Goal: Task Accomplishment & Management: Complete application form

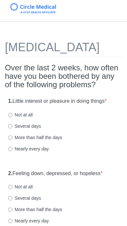
click at [9, 118] on label "Not at all" at bounding box center [20, 115] width 24 height 6
click at [9, 117] on input "Not at all" at bounding box center [10, 115] width 4 height 4
radio input "true"
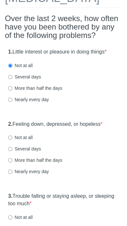
scroll to position [50, 0]
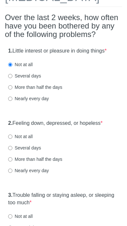
click at [11, 150] on input "Several days" at bounding box center [10, 148] width 4 height 4
radio input "true"
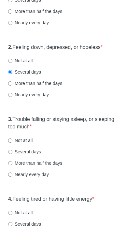
scroll to position [126, 0]
click at [10, 143] on input "Not at all" at bounding box center [10, 141] width 4 height 4
radio input "true"
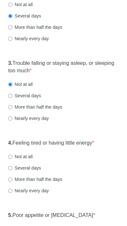
scroll to position [187, 0]
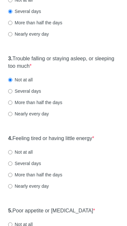
click at [9, 177] on input "More than half the days" at bounding box center [10, 175] width 4 height 4
radio input "true"
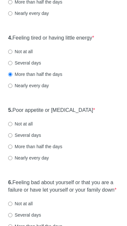
scroll to position [288, 0]
click at [13, 127] on label "Not at all" at bounding box center [20, 124] width 24 height 6
click at [12, 126] on input "Not at all" at bounding box center [10, 124] width 4 height 4
radio input "true"
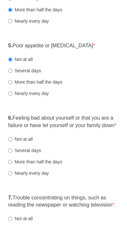
scroll to position [354, 0]
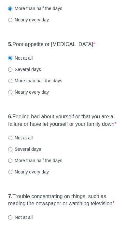
click at [9, 152] on input "Several days" at bounding box center [10, 150] width 4 height 4
radio input "true"
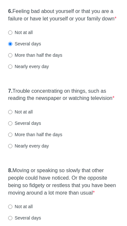
scroll to position [460, 0]
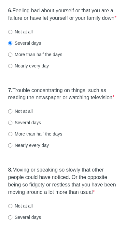
click at [9, 137] on input "More than half the days" at bounding box center [10, 135] width 4 height 4
radio input "true"
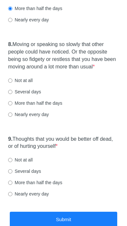
scroll to position [586, 0]
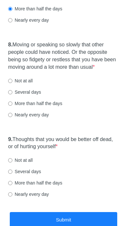
click at [5, 105] on div "8. Moving or speaking so slowly that other people could have noticed. Or the op…" at bounding box center [63, 83] width 117 height 90
click at [11, 83] on input "Not at all" at bounding box center [10, 81] width 4 height 4
radio input "true"
click at [9, 163] on input "Not at all" at bounding box center [10, 161] width 4 height 4
radio input "true"
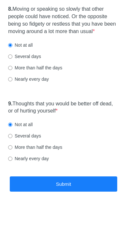
scroll to position [648, 0]
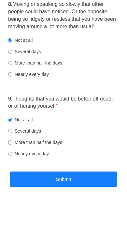
click at [68, 178] on button "Submit" at bounding box center [63, 179] width 107 height 15
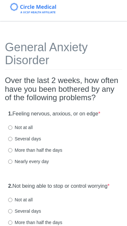
click at [14, 148] on label "More than half the days" at bounding box center [35, 150] width 54 height 6
click at [12, 148] on input "More than half the days" at bounding box center [10, 150] width 4 height 4
radio input "true"
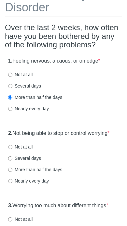
scroll to position [56, 0]
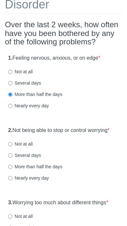
click at [11, 158] on input "Several days" at bounding box center [10, 156] width 4 height 4
radio input "true"
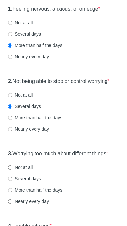
scroll to position [107, 0]
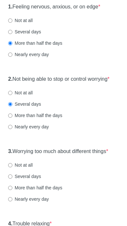
click at [10, 179] on input "Several days" at bounding box center [10, 177] width 4 height 4
radio input "true"
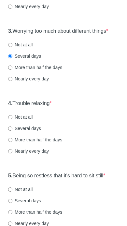
scroll to position [227, 0]
click at [10, 143] on input "More than half the days" at bounding box center [10, 140] width 4 height 4
radio input "true"
click at [8, 204] on input "Several days" at bounding box center [10, 202] width 4 height 4
radio input "true"
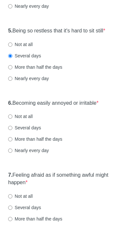
scroll to position [373, 0]
click at [9, 131] on input "Several days" at bounding box center [10, 128] width 4 height 4
radio input "true"
click at [12, 199] on label "Not at all" at bounding box center [20, 197] width 24 height 6
click at [12, 199] on input "Not at all" at bounding box center [10, 197] width 4 height 4
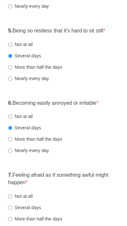
radio input "true"
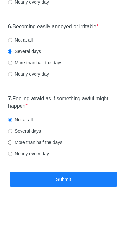
scroll to position [454, 0]
click at [73, 180] on button "Submit" at bounding box center [63, 179] width 107 height 15
